Goal: Task Accomplishment & Management: Manage account settings

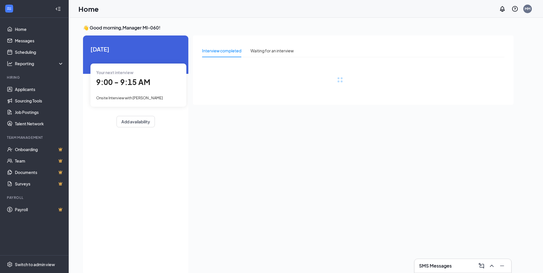
click at [161, 89] on div "Your next interview 9:00 - 9:15 AM Onsite Interview with [PERSON_NAME]" at bounding box center [138, 85] width 96 height 43
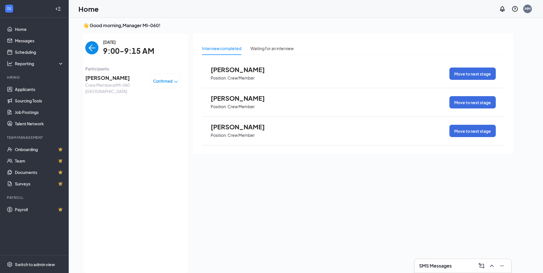
click at [163, 86] on div "Confirmed" at bounding box center [165, 81] width 31 height 15
click at [165, 82] on span "Confirmed" at bounding box center [162, 81] width 19 height 6
click at [154, 117] on span "Mark as no-show" at bounding box center [150, 117] width 32 height 6
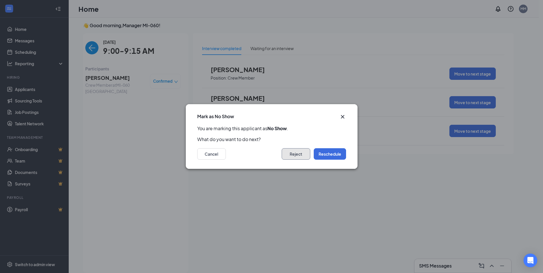
click at [290, 155] on button "Reject" at bounding box center [296, 153] width 29 height 11
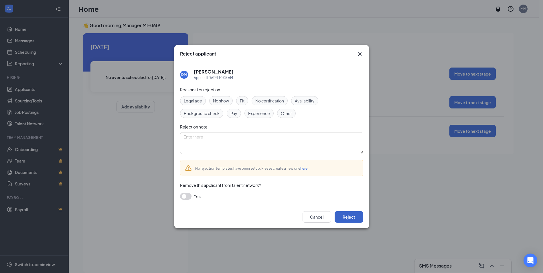
click at [349, 217] on button "Reject" at bounding box center [349, 216] width 29 height 11
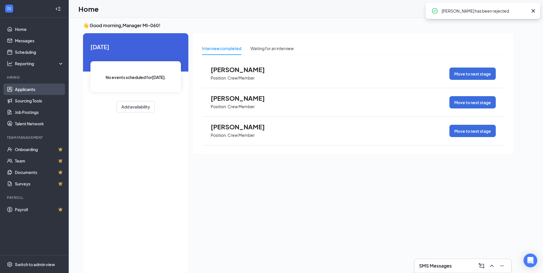
click at [20, 90] on link "Applicants" at bounding box center [39, 89] width 49 height 11
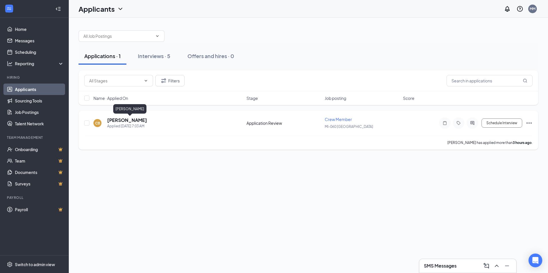
click at [115, 120] on h5 "[PERSON_NAME]" at bounding box center [127, 120] width 40 height 6
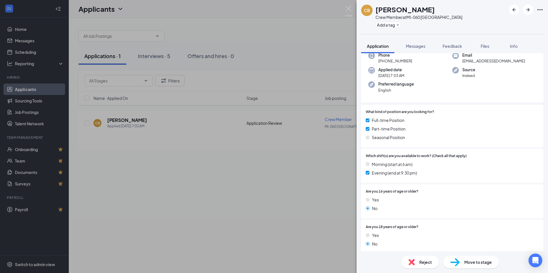
scroll to position [57, 0]
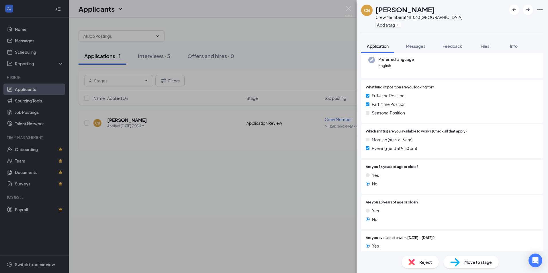
click at [423, 259] on div "Reject" at bounding box center [419, 262] width 37 height 13
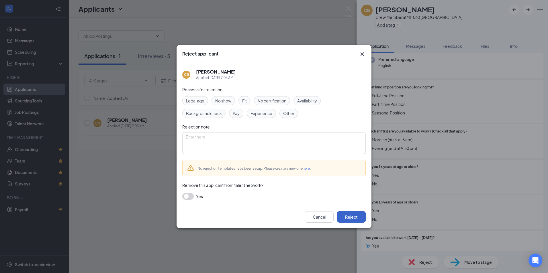
click at [355, 219] on button "Reject" at bounding box center [351, 216] width 29 height 11
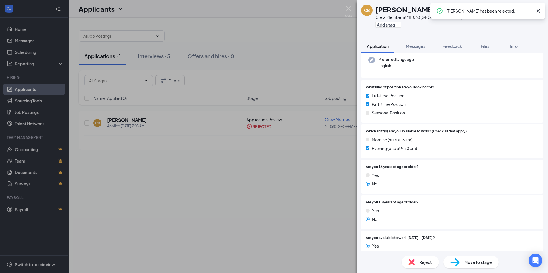
click at [25, 55] on div "CB [PERSON_NAME] Crew Member at [GEOGRAPHIC_DATA]-060 Westland Add a tag Applic…" at bounding box center [274, 136] width 548 height 273
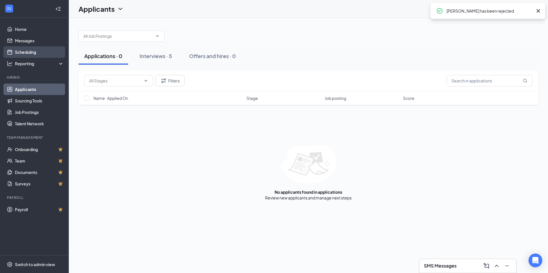
click at [25, 54] on link "Scheduling" at bounding box center [39, 51] width 49 height 11
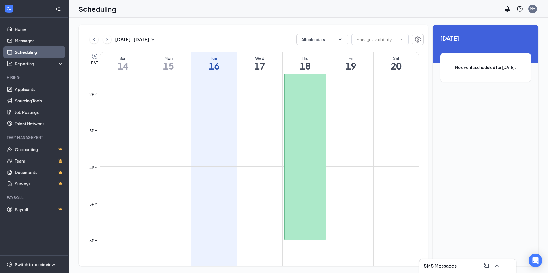
scroll to position [511, 0]
